Goal: Task Accomplishment & Management: Manage account settings

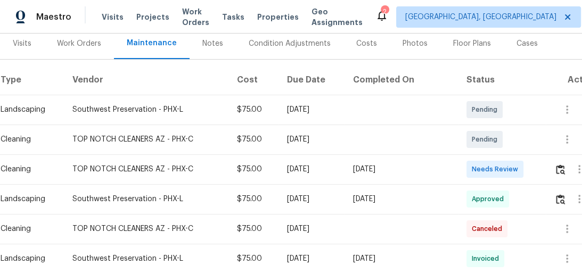
scroll to position [134, 26]
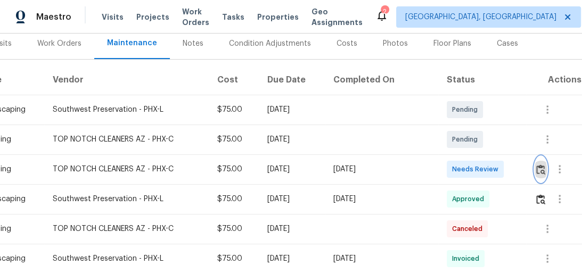
click at [536, 171] on img "button" at bounding box center [540, 170] width 9 height 10
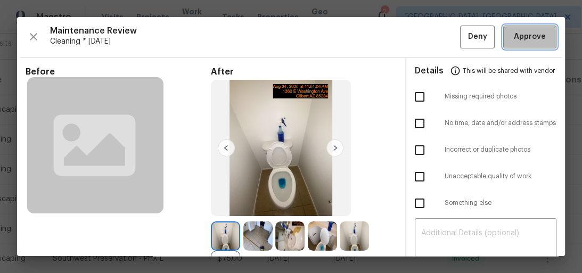
click at [524, 35] on span "Approve" at bounding box center [530, 36] width 32 height 13
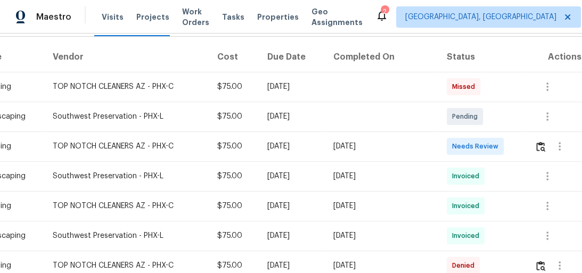
scroll to position [156, 26]
click at [539, 150] on img "button" at bounding box center [540, 147] width 9 height 10
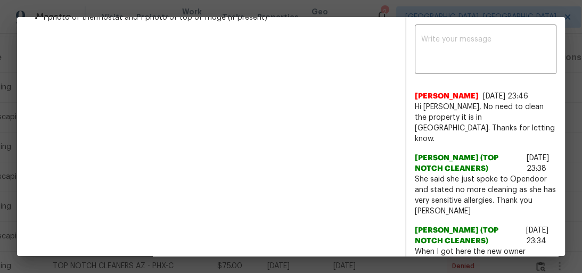
scroll to position [285, 0]
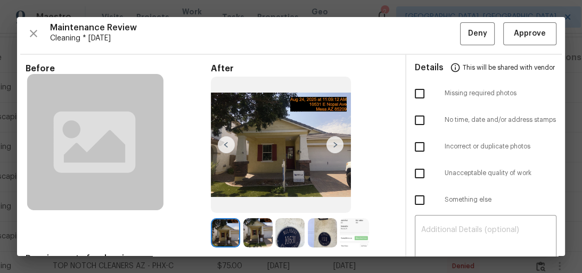
scroll to position [0, 0]
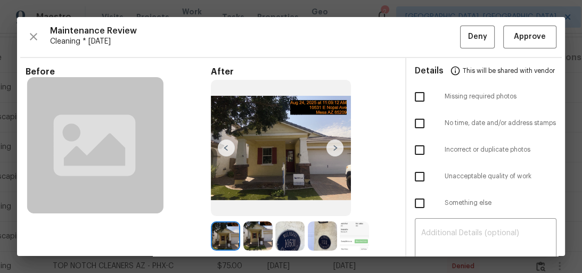
click at [329, 144] on img at bounding box center [334, 148] width 17 height 17
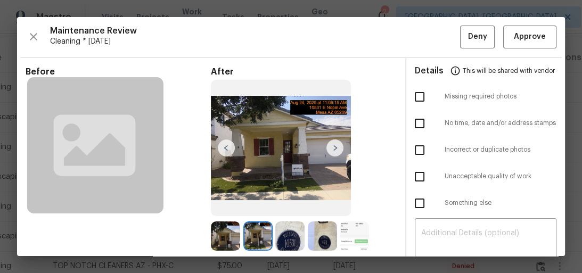
click at [329, 144] on img at bounding box center [334, 148] width 17 height 17
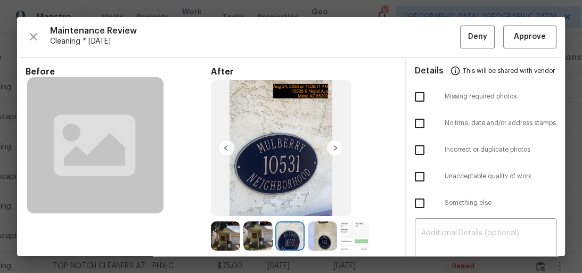
click at [329, 144] on img at bounding box center [334, 148] width 17 height 17
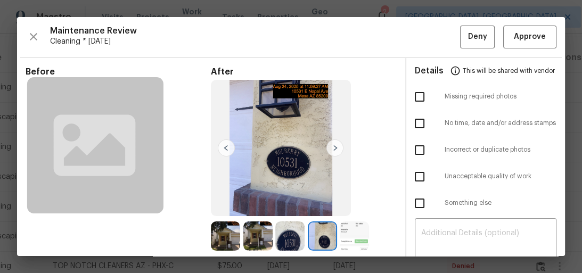
click at [329, 144] on img at bounding box center [334, 148] width 17 height 17
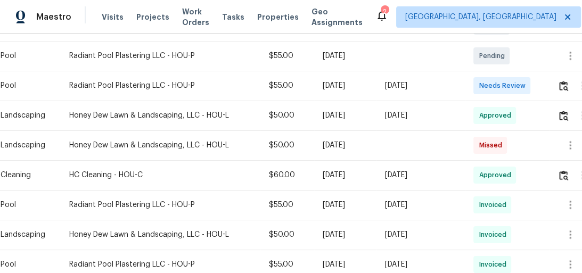
scroll to position [397, 0]
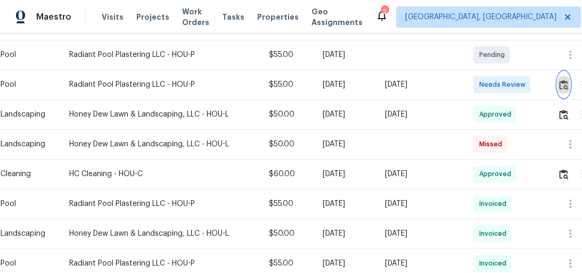
click at [564, 80] on img "button" at bounding box center [563, 85] width 9 height 10
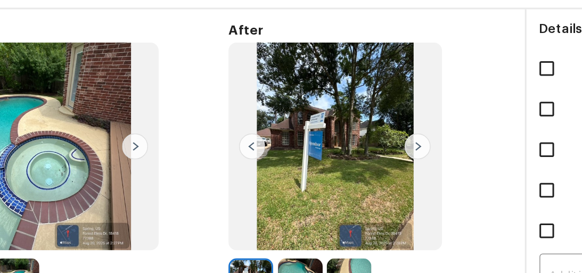
scroll to position [30, 0]
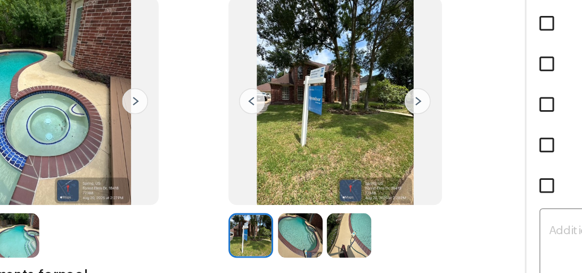
click at [262, 215] on img at bounding box center [257, 206] width 29 height 29
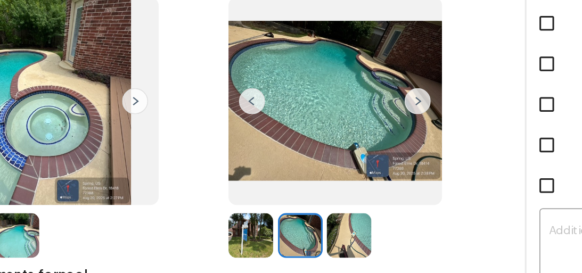
click at [333, 121] on img at bounding box center [334, 118] width 17 height 17
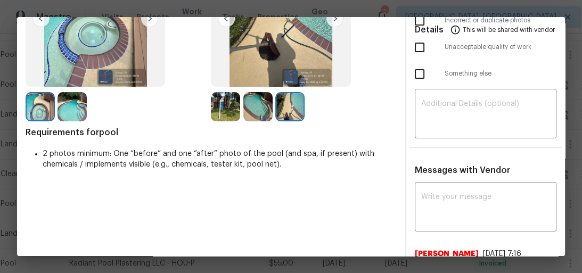
scroll to position [130, 0]
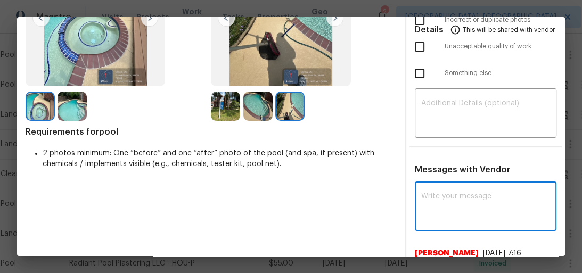
click at [460, 204] on textarea at bounding box center [485, 208] width 129 height 30
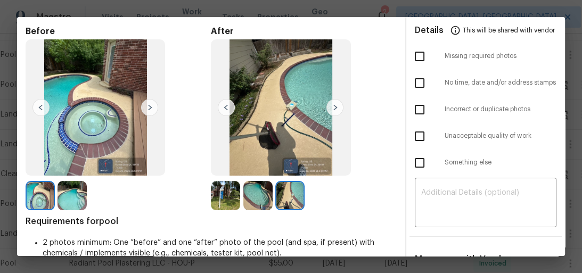
scroll to position [41, 0]
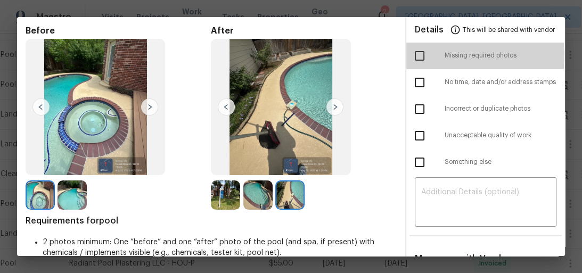
click at [409, 54] on input "checkbox" at bounding box center [419, 56] width 22 height 22
checkbox input "true"
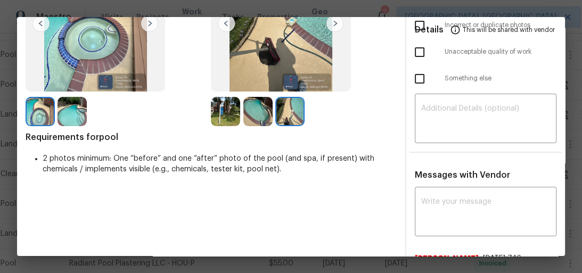
scroll to position [130, 0]
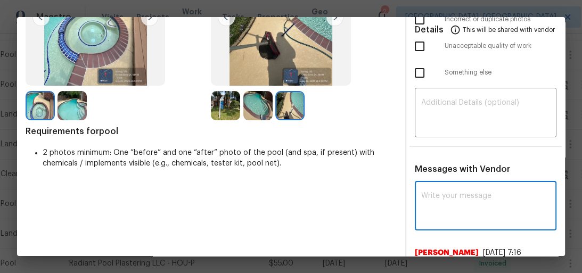
click at [456, 194] on textarea at bounding box center [485, 207] width 129 height 30
paste textarea "Maintenance Audit Team: Hello! Unfortunately, this pool visit completed on 08/2…"
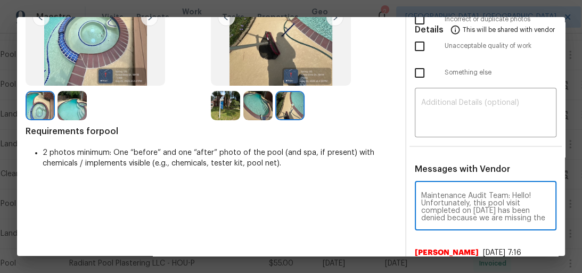
scroll to position [209, 0]
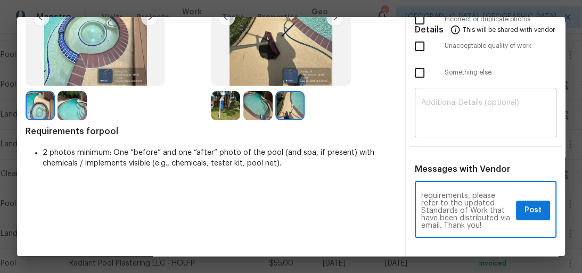
type textarea "Maintenance Audit Team: Hello! Unfortunately, this pool visit completed on 08/2…"
click at [449, 97] on div "​" at bounding box center [486, 114] width 142 height 47
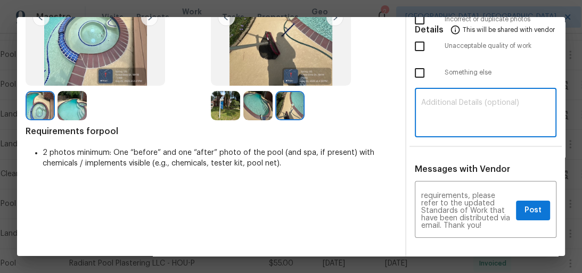
paste textarea "Maintenance Audit Team: Hello! Unfortunately, this pool visit completed on 08/2…"
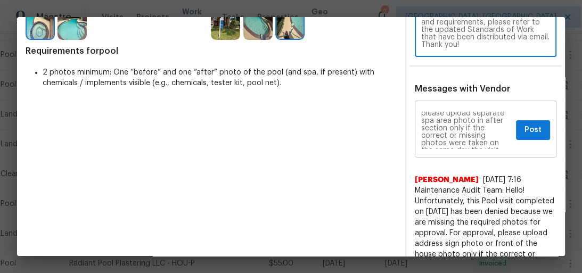
scroll to position [60, 0]
type textarea "Maintenance Audit Team: Hello! Unfortunately, this pool visit completed on 08/2…"
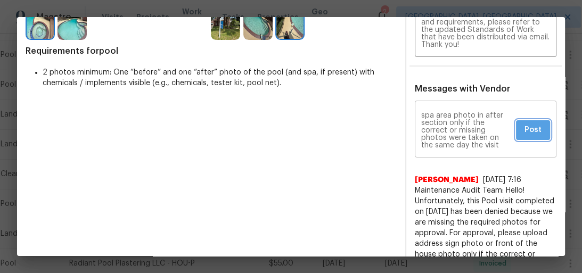
click at [525, 130] on span "Post" at bounding box center [533, 130] width 17 height 13
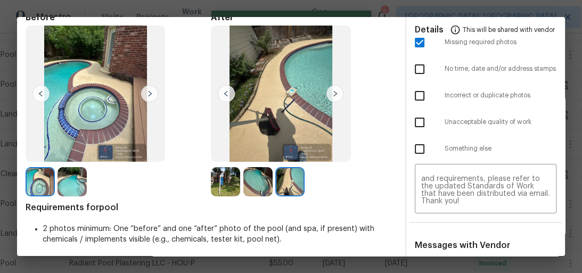
scroll to position [0, 0]
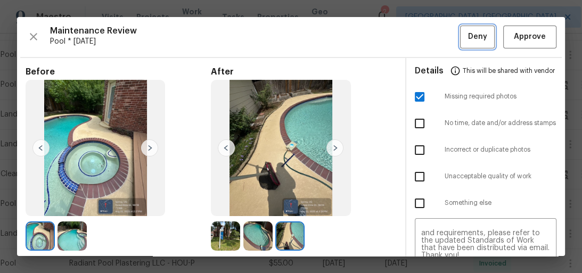
click at [482, 42] on button "Deny" at bounding box center [477, 37] width 35 height 23
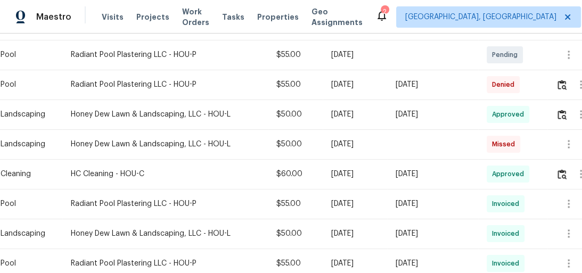
click at [558, 89] on div at bounding box center [578, 85] width 45 height 26
click at [566, 88] on img "button" at bounding box center [562, 85] width 9 height 10
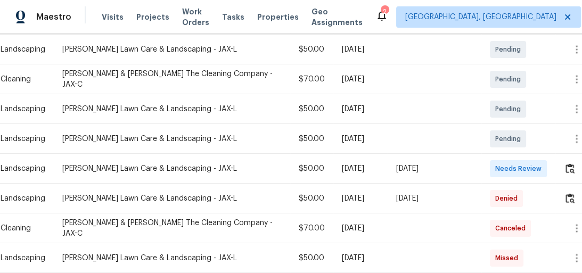
scroll to position [233, 0]
click at [566, 163] on img "button" at bounding box center [570, 168] width 9 height 10
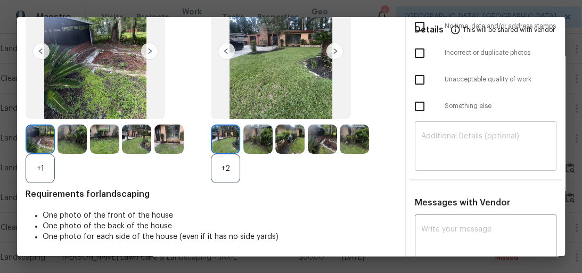
scroll to position [97, 0]
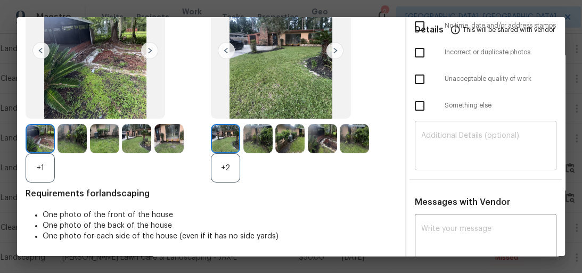
click at [458, 224] on div "x ​" at bounding box center [486, 240] width 142 height 47
paste textarea "Maintenance Audit Team: Hello! Unfortunately, this landscaping visit completed …"
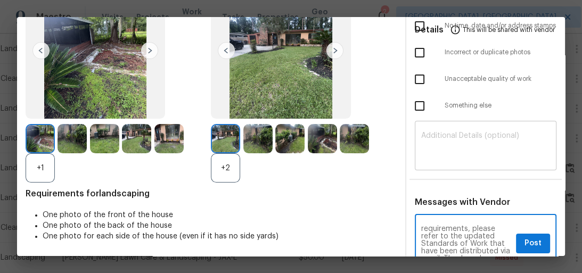
scroll to position [103, 0]
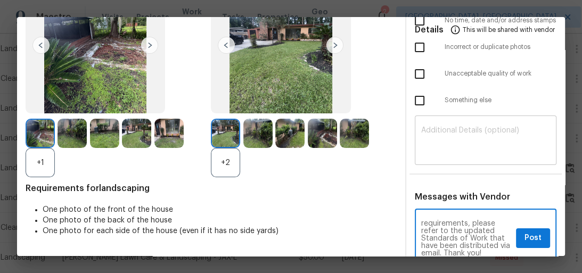
type textarea "Maintenance Audit Team: Hello! Unfortunately, this landscaping visit completed …"
click at [432, 122] on div "​" at bounding box center [486, 141] width 142 height 47
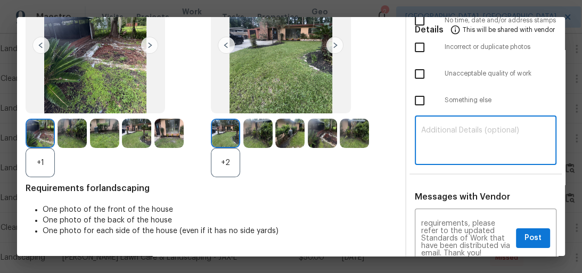
paste textarea "Maintenance Audit Team: Hello! Unfortunately, this landscaping visit completed …"
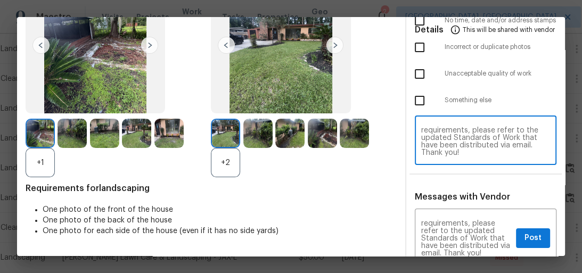
scroll to position [0, 0]
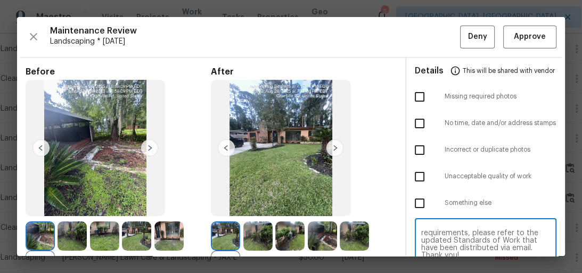
type textarea "Maintenance Audit Team: Hello! Unfortunately, this landscaping visit completed …"
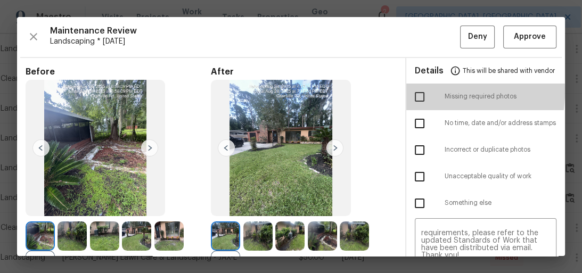
click at [417, 91] on input "checkbox" at bounding box center [419, 97] width 22 height 22
checkbox input "true"
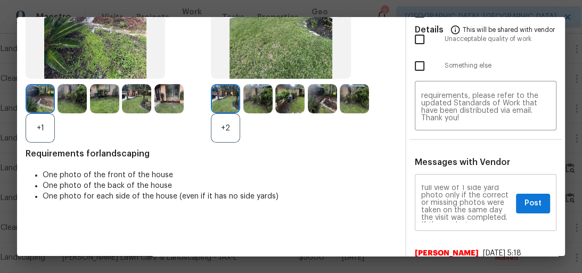
scroll to position [61, 0]
click at [516, 197] on button "Post" at bounding box center [533, 204] width 34 height 20
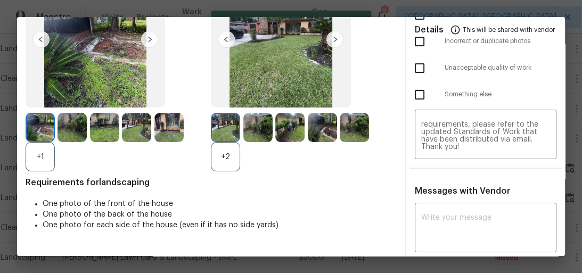
scroll to position [0, 0]
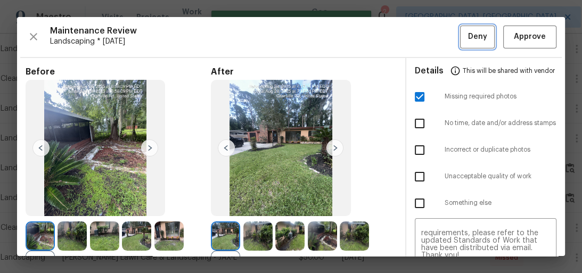
click at [476, 36] on span "Deny" at bounding box center [477, 36] width 19 height 13
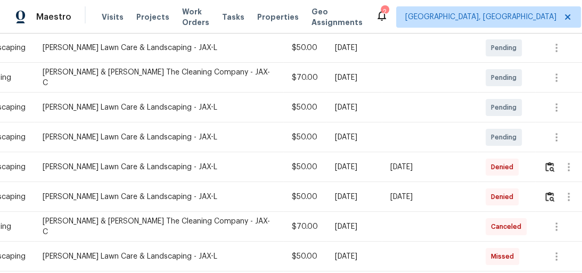
scroll to position [235, 26]
click at [545, 162] on button "button" at bounding box center [550, 167] width 12 height 26
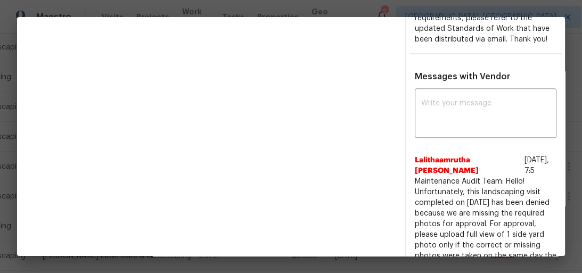
scroll to position [353, 0]
drag, startPoint x: 413, startPoint y: 169, endPoint x: 386, endPoint y: 156, distance: 30.0
click at [386, 156] on div "Before +1 After +2 Requirements for landscaping One photo of the front of the h…" at bounding box center [291, 225] width 548 height 1039
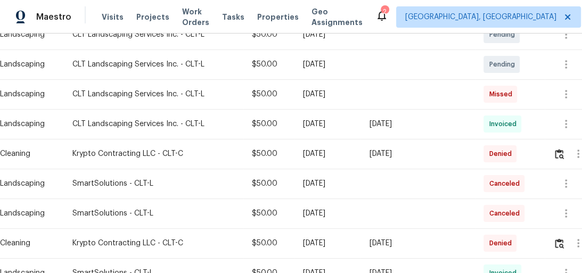
scroll to position [299, 1]
click at [564, 154] on img "button" at bounding box center [559, 154] width 9 height 10
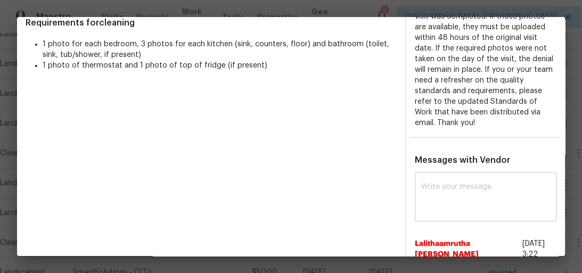
scroll to position [268, 0]
click at [453, 177] on div "x ​" at bounding box center [486, 198] width 142 height 47
paste textarea "Please disregard the previous denial reason and consider this one and do the ne…"
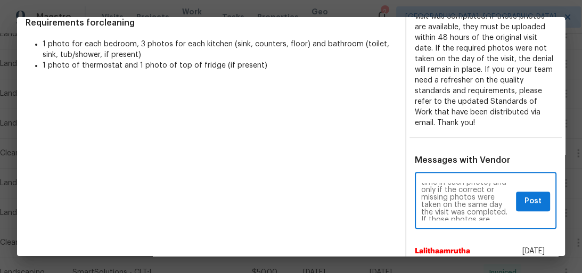
scroll to position [124, 0]
type textarea "Please disregard the previous denial reason and consider this one and do the ne…"
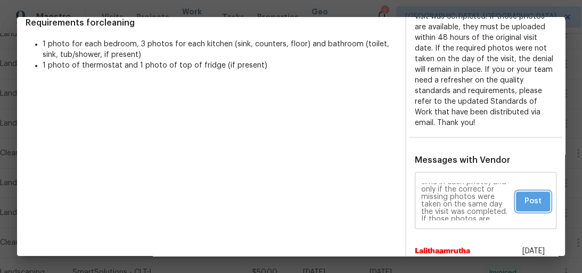
click at [525, 199] on span "Post" at bounding box center [533, 201] width 17 height 13
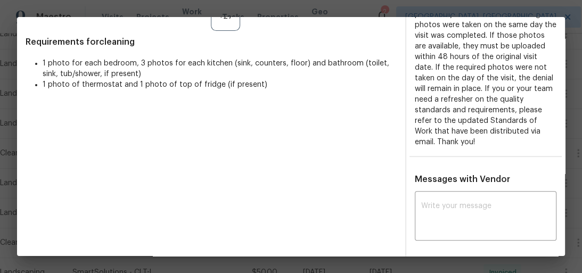
scroll to position [0, 0]
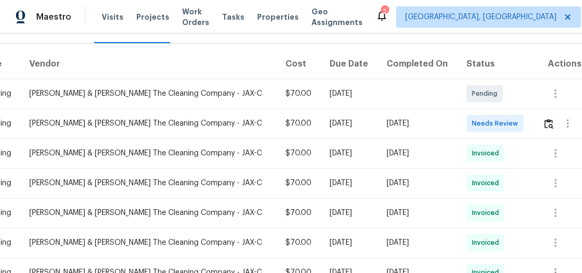
scroll to position [149, 25]
click at [544, 121] on img "button" at bounding box center [548, 124] width 9 height 10
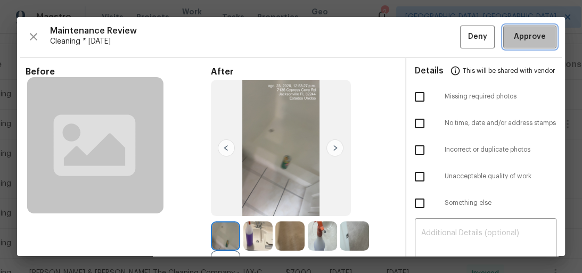
click at [527, 35] on span "Approve" at bounding box center [530, 36] width 32 height 13
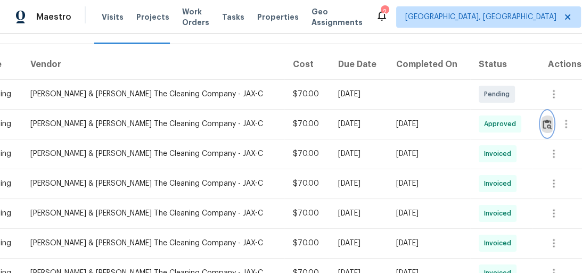
click at [543, 126] on img "button" at bounding box center [547, 124] width 9 height 10
